Goal: Obtain resource: Download file/media

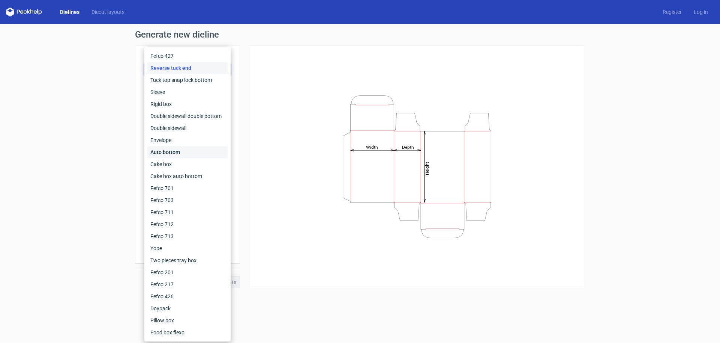
click at [171, 151] on div "Auto bottom" at bounding box center [187, 152] width 80 height 12
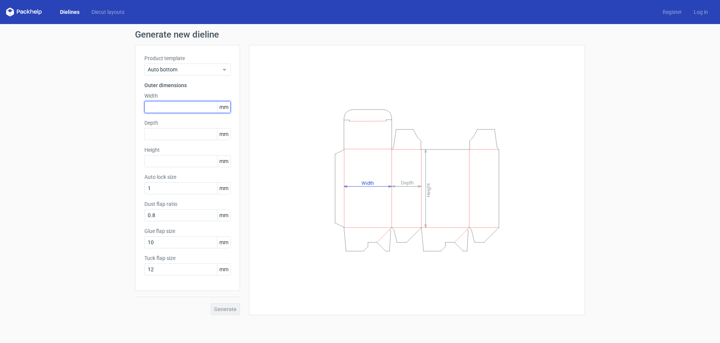
click at [170, 107] on input "text" at bounding box center [187, 107] width 86 height 12
type input "60"
type input "112"
click at [211, 303] on button "Generate" at bounding box center [225, 309] width 29 height 12
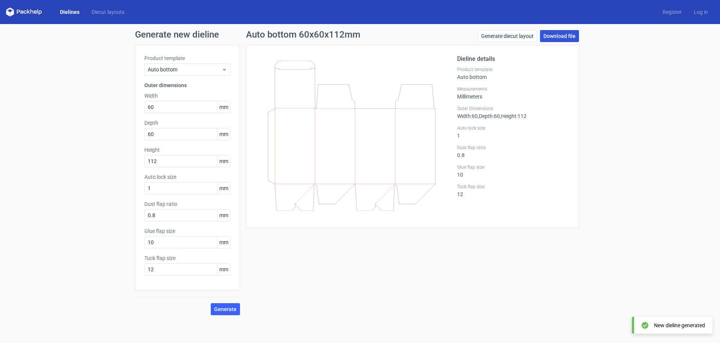
click at [561, 36] on link "Download file" at bounding box center [559, 36] width 39 height 12
